Goal: Information Seeking & Learning: Learn about a topic

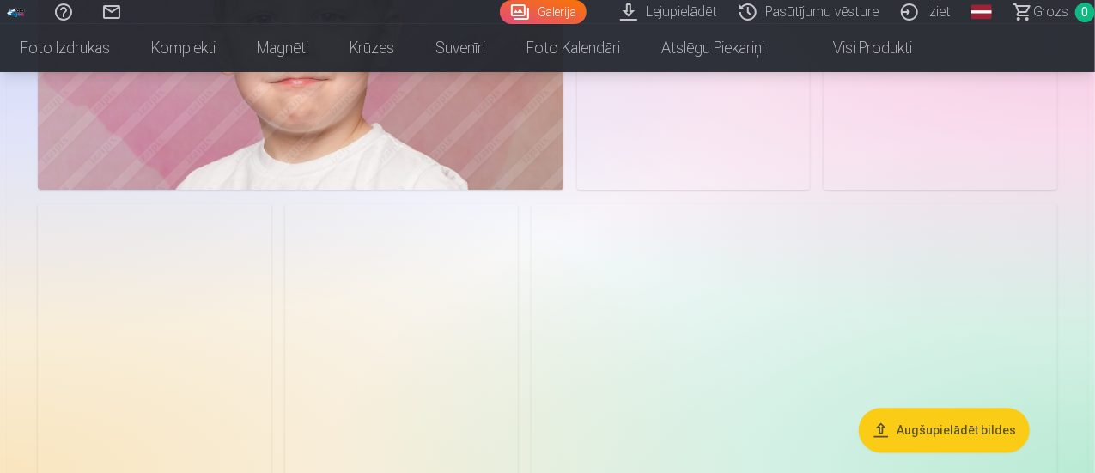
scroll to position [5679, 0]
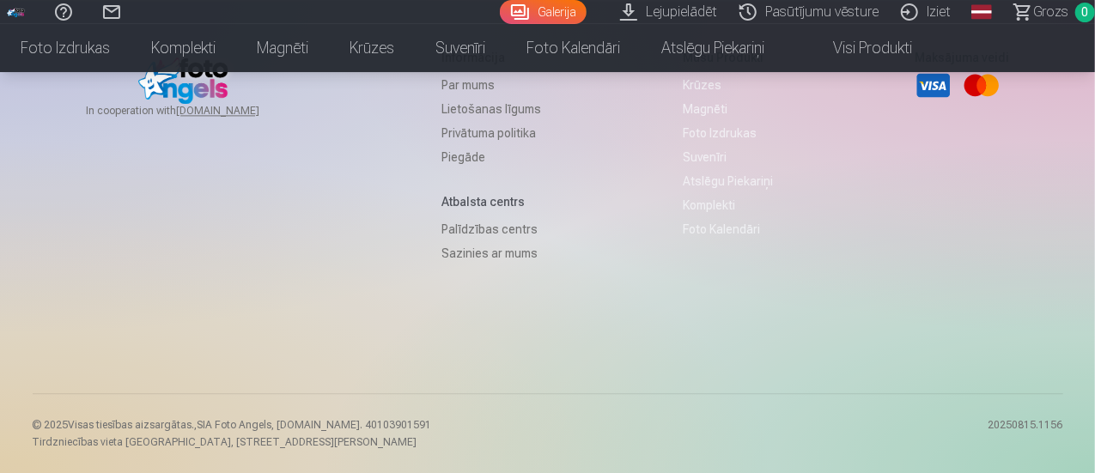
scroll to position [18491, 0]
